Goal: Information Seeking & Learning: Check status

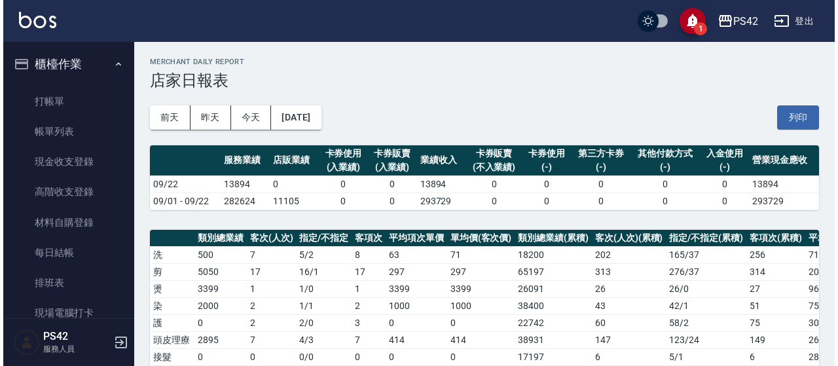
scroll to position [262, 0]
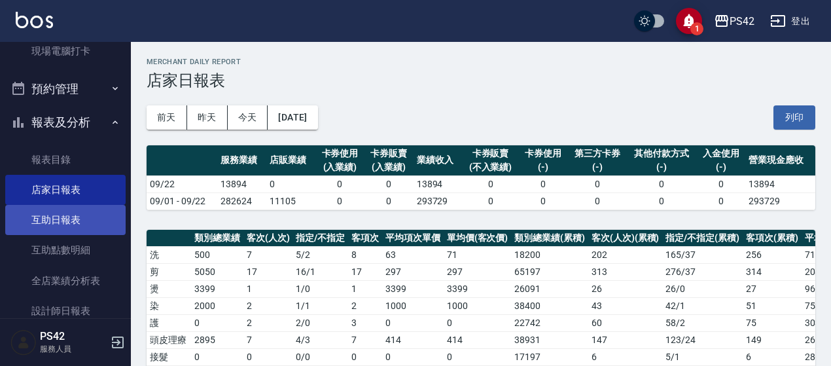
click at [24, 209] on link "互助日報表" at bounding box center [65, 220] width 120 height 30
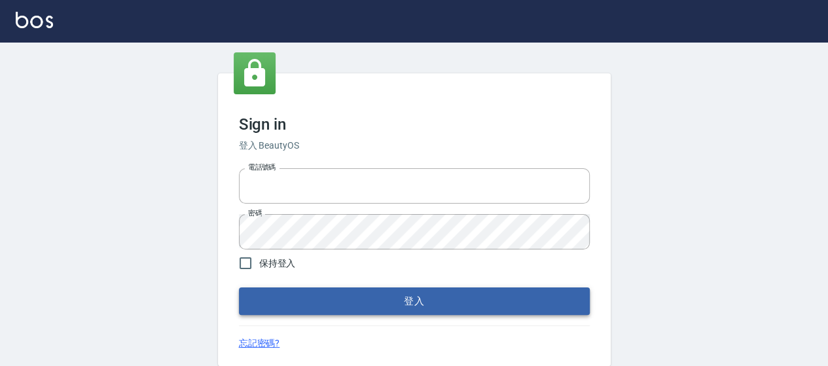
type input "0426657169"
click at [446, 309] on button "登入" at bounding box center [414, 300] width 351 height 27
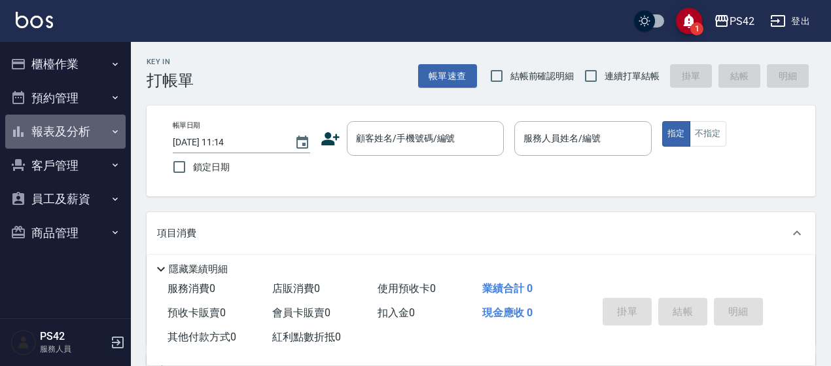
click at [45, 134] on button "報表及分析" at bounding box center [65, 132] width 120 height 34
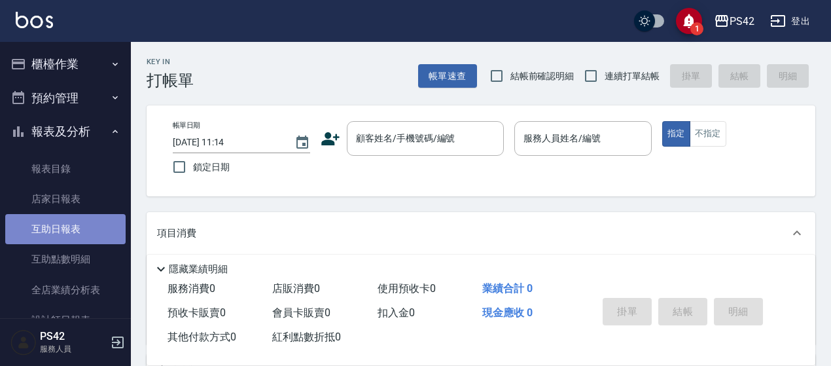
click at [78, 241] on link "互助日報表" at bounding box center [65, 229] width 120 height 30
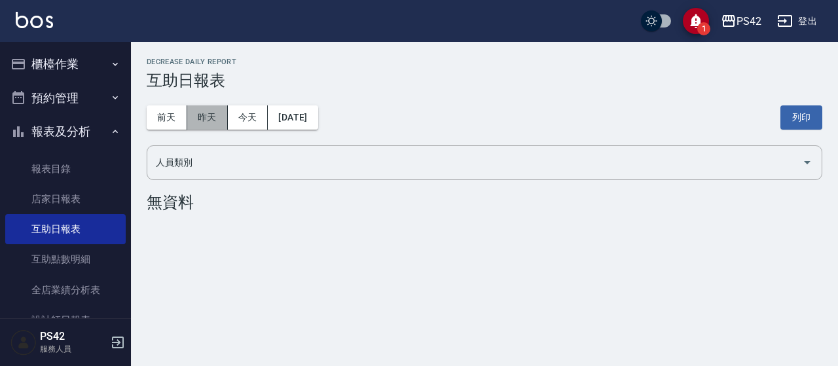
click at [198, 109] on button "昨天" at bounding box center [207, 117] width 41 height 24
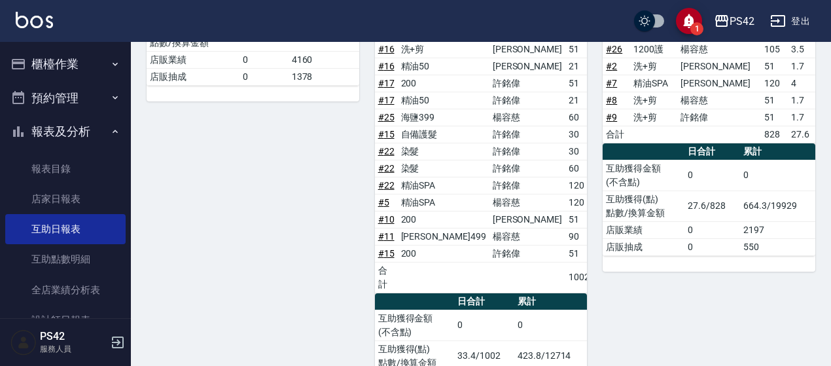
scroll to position [327, 0]
